Goal: Check status: Check status

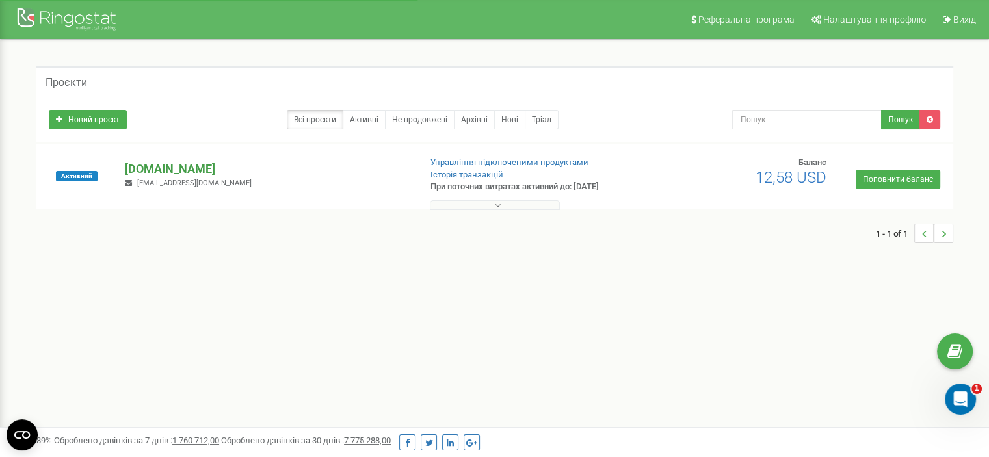
click at [159, 165] on p "[DOMAIN_NAME]" at bounding box center [267, 169] width 284 height 17
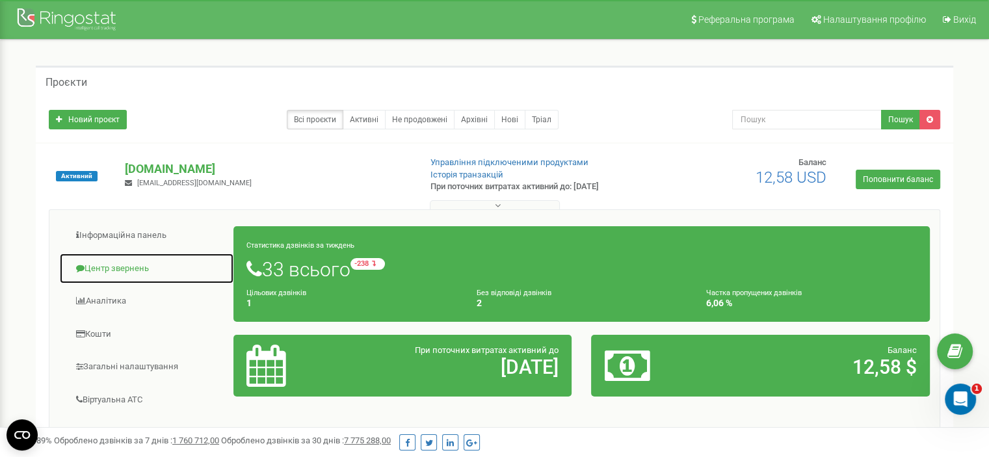
click at [127, 267] on link "Центр звернень" at bounding box center [146, 269] width 175 height 32
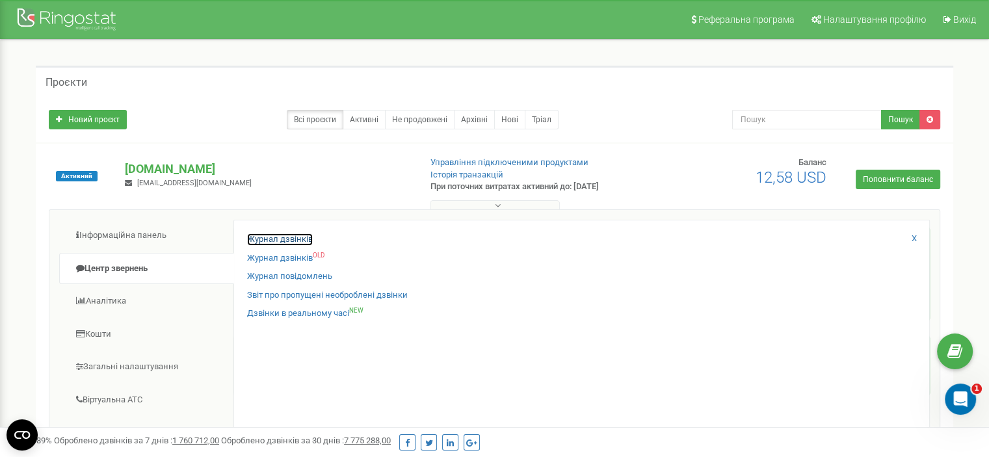
click at [284, 238] on link "Журнал дзвінків" at bounding box center [280, 239] width 66 height 12
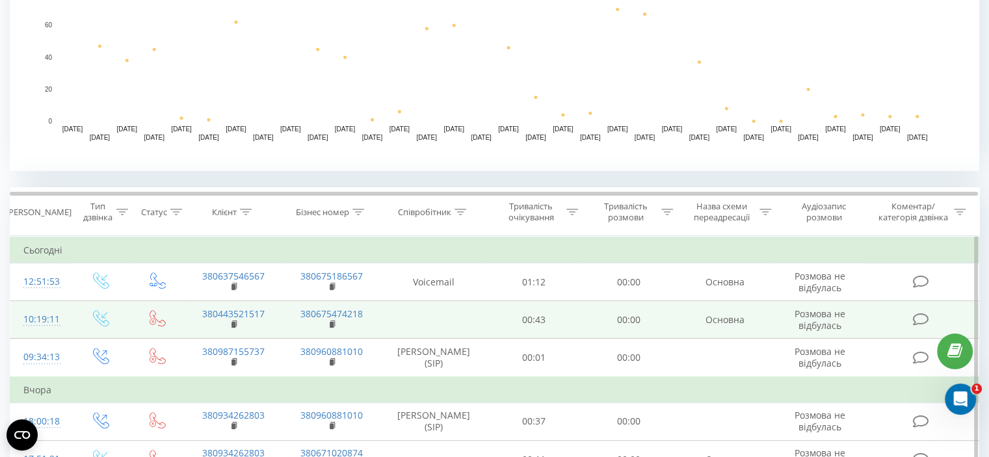
scroll to position [390, 0]
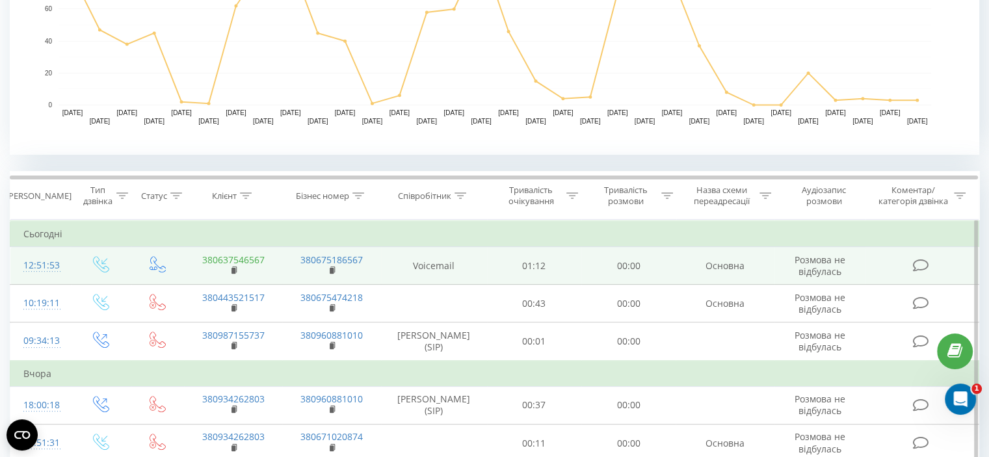
click at [252, 262] on link "380637546567" at bounding box center [233, 260] width 62 height 12
click at [233, 268] on rect at bounding box center [233, 271] width 4 height 6
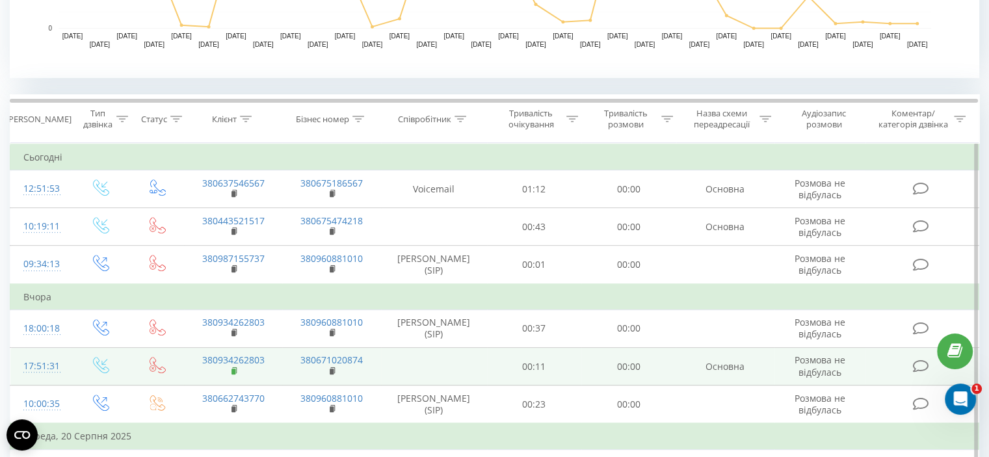
scroll to position [455, 0]
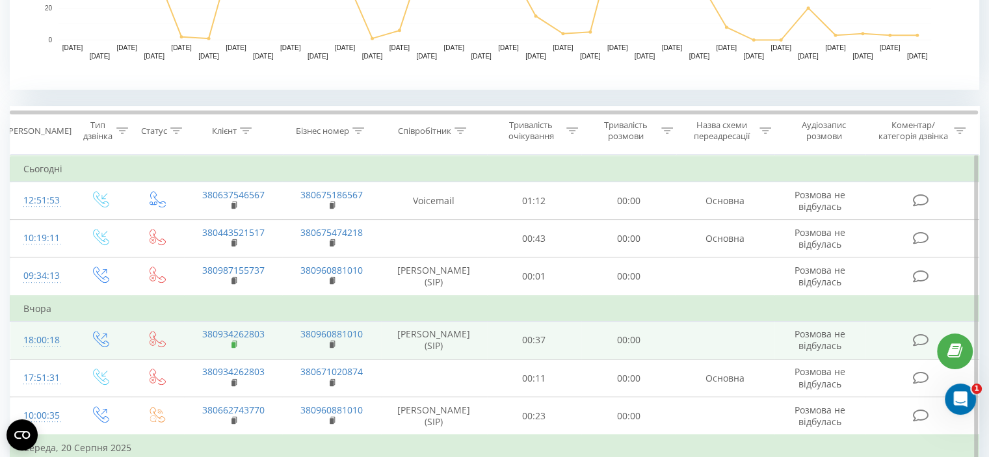
click at [232, 343] on rect at bounding box center [233, 345] width 4 height 6
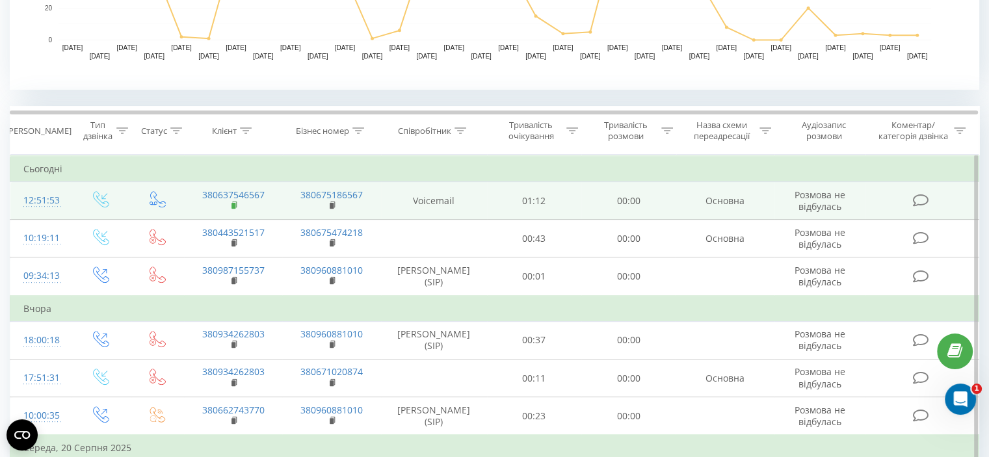
click at [235, 202] on icon at bounding box center [234, 205] width 7 height 9
